Goal: Contribute content

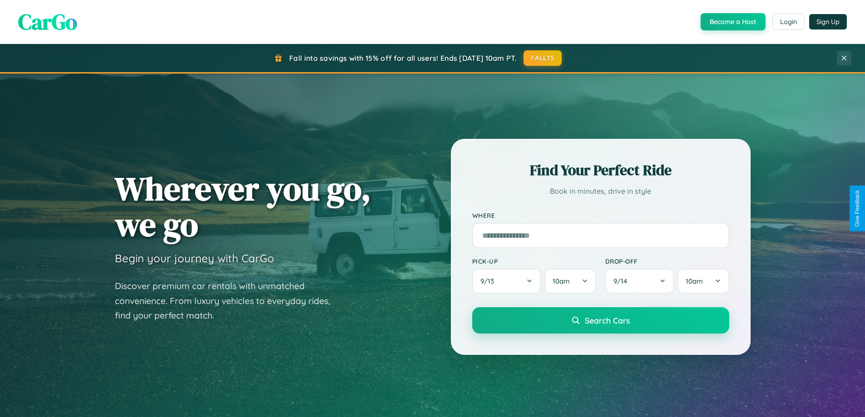
scroll to position [625, 0]
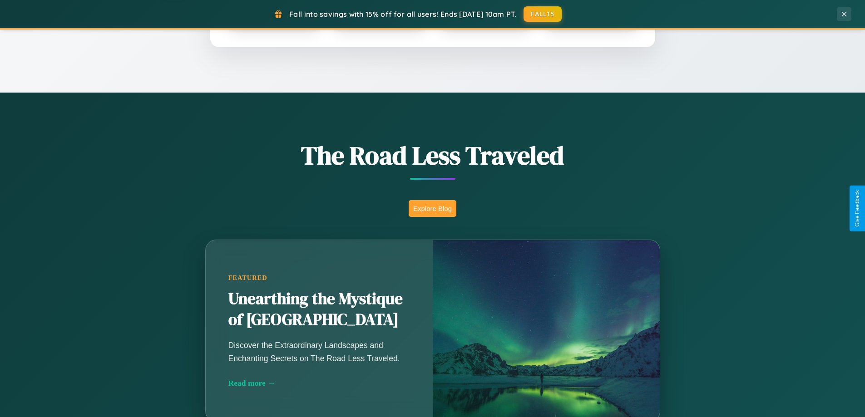
click at [432, 208] on button "Explore Blog" at bounding box center [433, 208] width 48 height 17
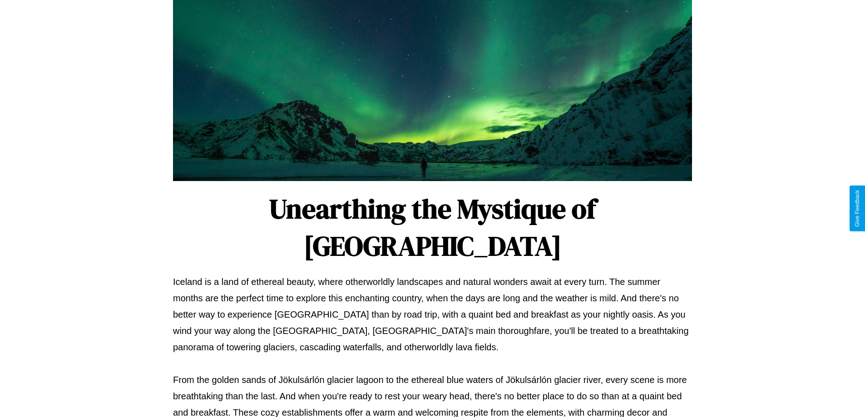
scroll to position [294, 0]
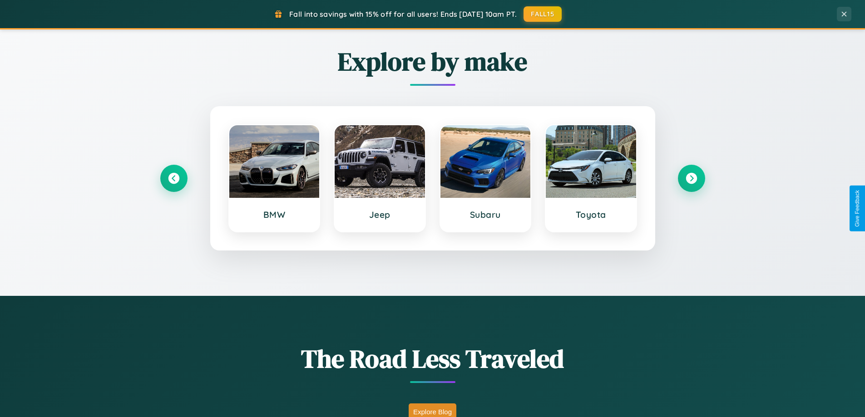
scroll to position [391, 0]
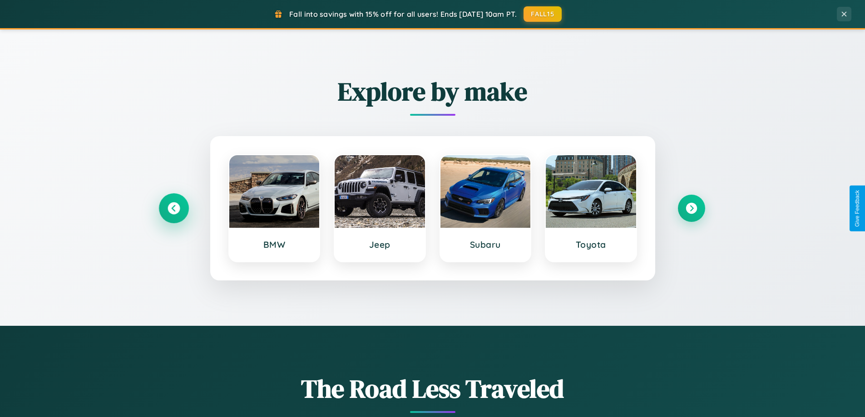
click at [173, 208] on icon at bounding box center [174, 208] width 12 height 12
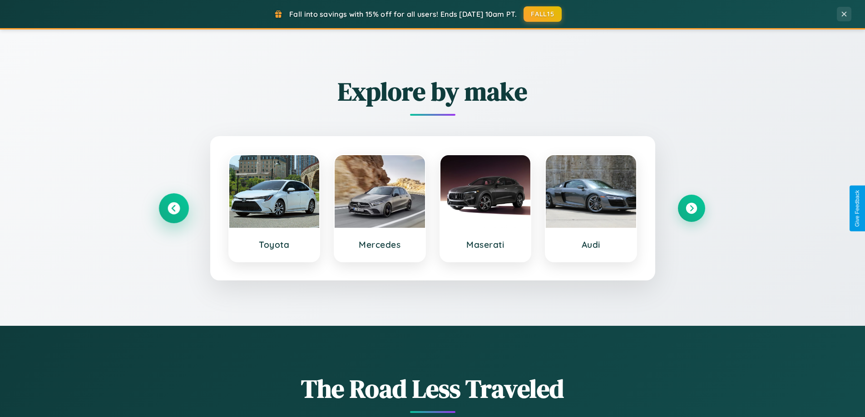
scroll to position [1747, 0]
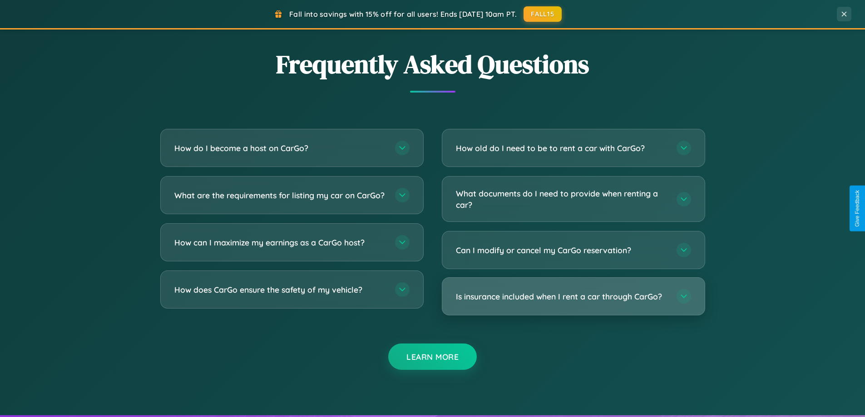
click at [573, 297] on h3 "Is insurance included when I rent a car through CarGo?" at bounding box center [562, 296] width 212 height 11
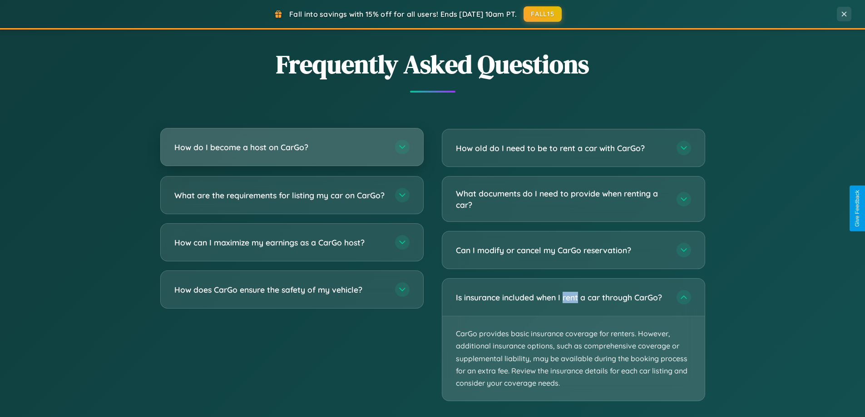
click at [291, 148] on h3 "How do I become a host on CarGo?" at bounding box center [280, 147] width 212 height 11
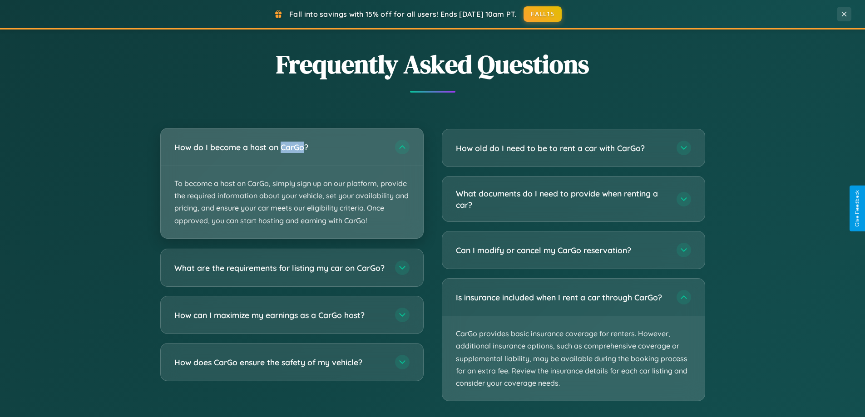
scroll to position [1459, 0]
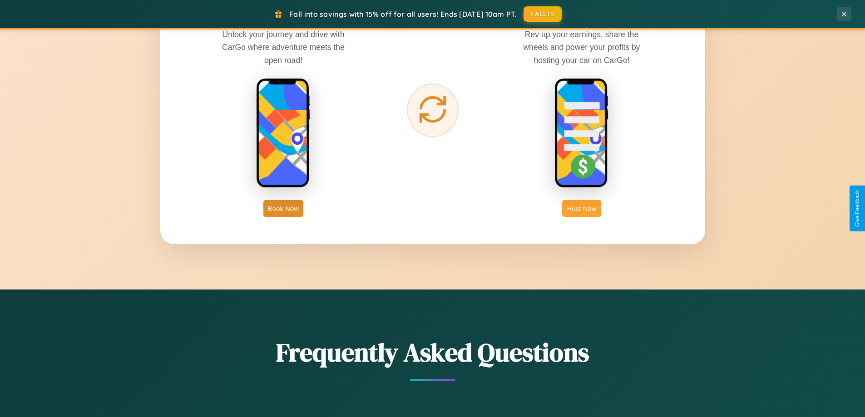
click at [582, 208] on button "Host Now" at bounding box center [581, 208] width 39 height 17
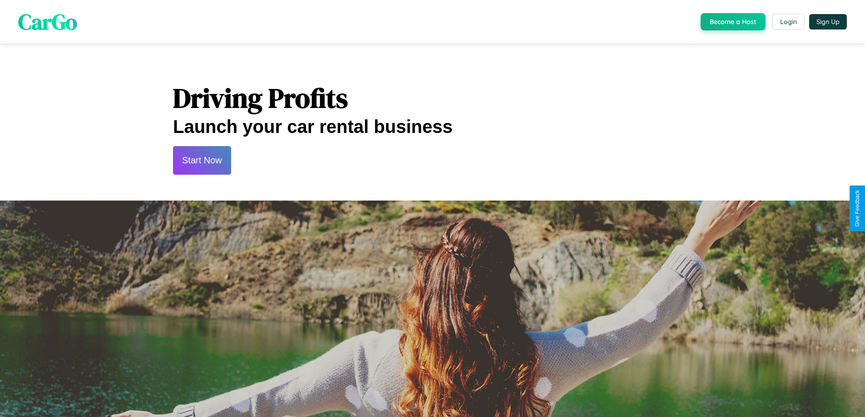
click at [202, 160] on button "Start Now" at bounding box center [202, 160] width 58 height 29
